Goal: Task Accomplishment & Management: Use online tool/utility

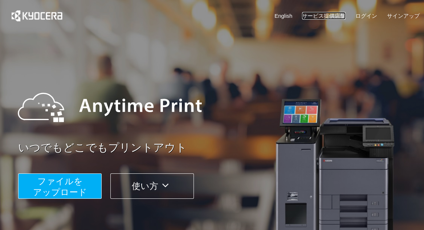
click at [321, 15] on link "サービス提供店舗" at bounding box center [324, 16] width 44 height 8
click at [63, 183] on span "ファイルを ​​アップロード" at bounding box center [60, 187] width 54 height 21
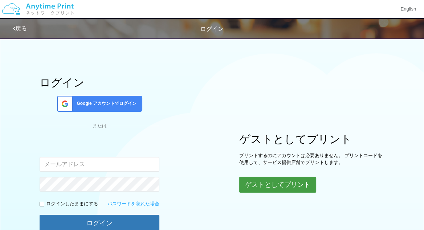
click at [279, 184] on button "ゲストとしてプリント" at bounding box center [277, 185] width 77 height 16
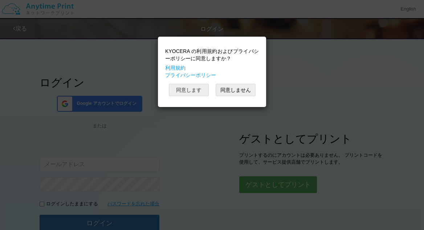
click at [195, 87] on button "同意します" at bounding box center [189, 90] width 40 height 12
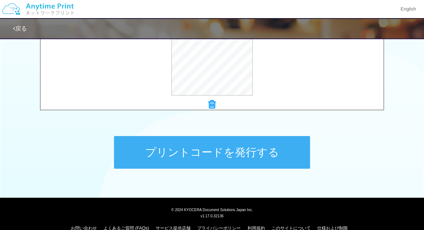
scroll to position [315, 0]
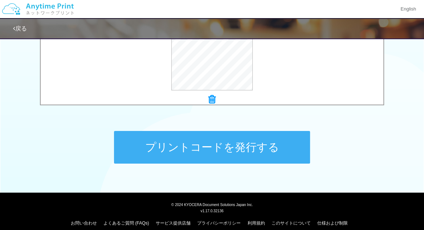
click at [178, 146] on button "プリントコードを発行する" at bounding box center [212, 147] width 196 height 33
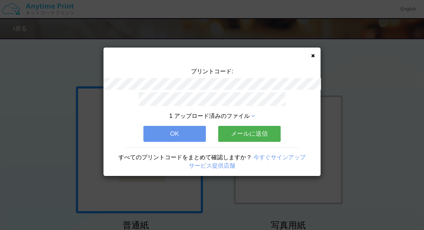
click at [170, 132] on button "OK" at bounding box center [174, 134] width 62 height 16
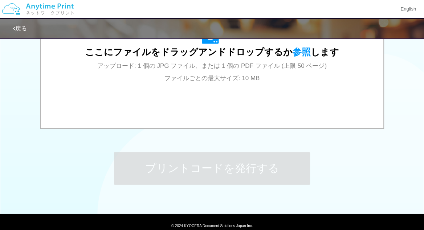
scroll to position [322, 0]
